Goal: Register for event/course

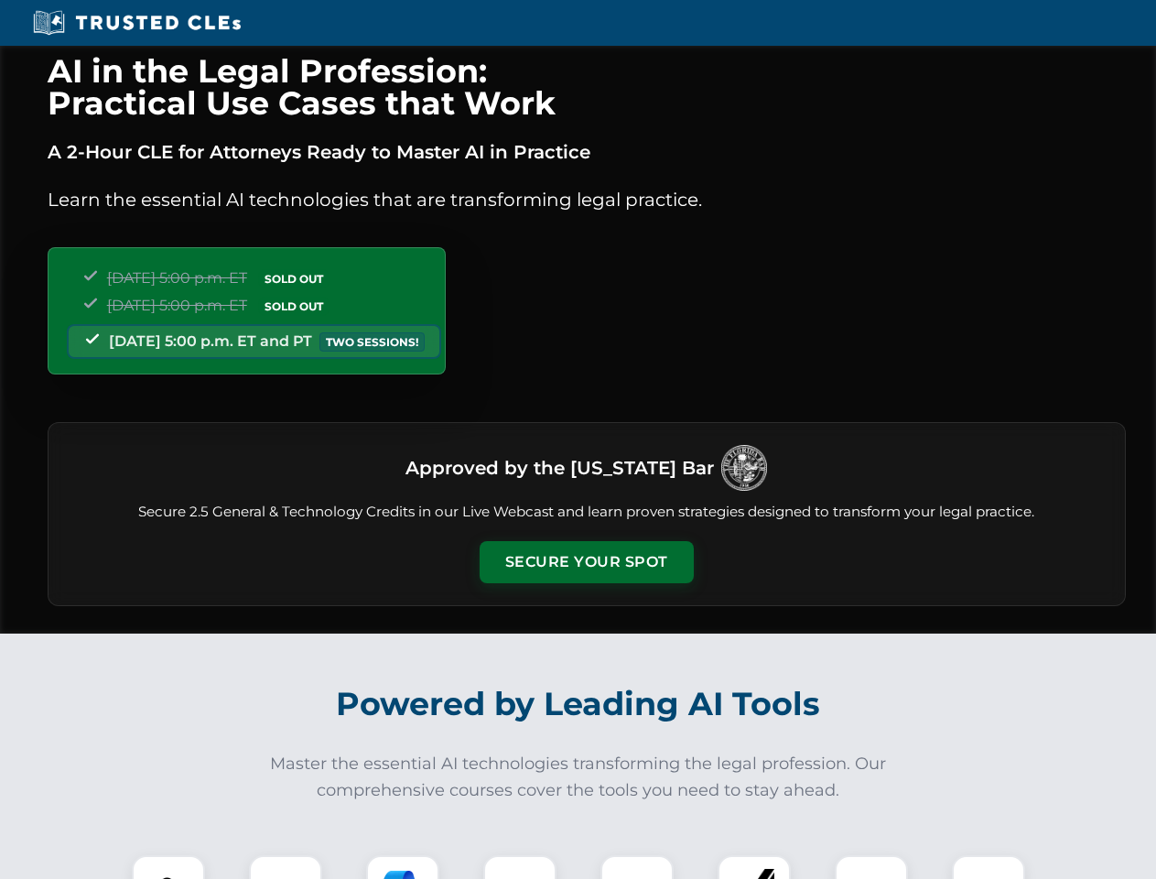
click at [586, 562] on button "Secure Your Spot" at bounding box center [587, 562] width 214 height 42
click at [168, 867] on img at bounding box center [168, 891] width 53 height 53
click at [286, 867] on div at bounding box center [285, 891] width 73 height 73
click at [403, 867] on div at bounding box center [402, 891] width 73 height 73
click at [520, 867] on img at bounding box center [519, 891] width 51 height 51
